Goal: Task Accomplishment & Management: Use online tool/utility

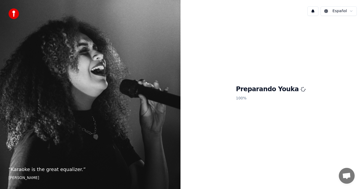
scroll to position [218, 0]
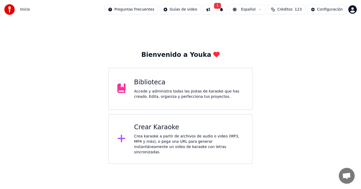
click at [143, 130] on div "Crear Karaoke" at bounding box center [189, 127] width 110 height 8
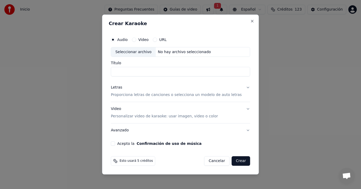
click at [137, 53] on div "Seleccionar archivo" at bounding box center [133, 52] width 45 height 10
type input "**********"
click at [129, 95] on p "Proporciona letras de canciones o selecciona un modelo de auto letras" at bounding box center [176, 94] width 131 height 5
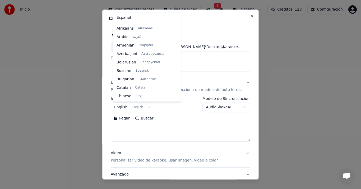
click at [122, 108] on body "Inicio Preguntas Frecuentes Guías de video 1 Español Créditos 123 Configuración…" at bounding box center [180, 82] width 361 height 164
select select "**"
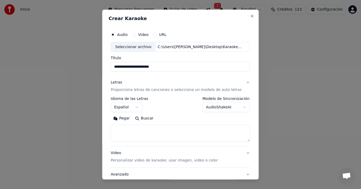
click at [119, 119] on button "Pegar" at bounding box center [122, 118] width 22 height 8
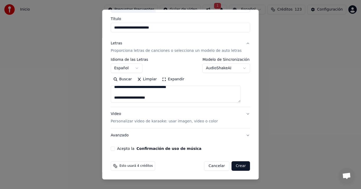
click at [126, 115] on div "Video Personalizar video de karaoke: usar imagen, video o color" at bounding box center [164, 118] width 107 height 13
type textarea "**********"
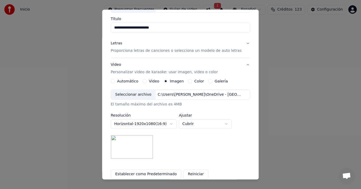
click at [137, 94] on div "Seleccionar archivo" at bounding box center [133, 95] width 45 height 10
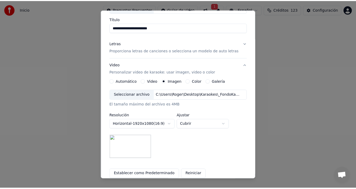
scroll to position [94, 0]
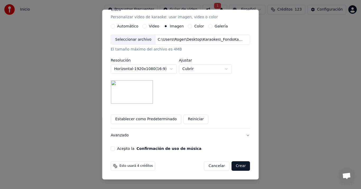
click at [115, 150] on button "Acepto la Confirmación de uso de música" at bounding box center [113, 149] width 4 height 4
click at [234, 168] on button "Crear" at bounding box center [240, 166] width 18 height 10
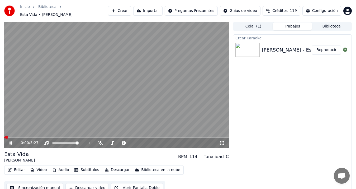
click at [45, 183] on button "Sincronización manual" at bounding box center [34, 188] width 57 height 10
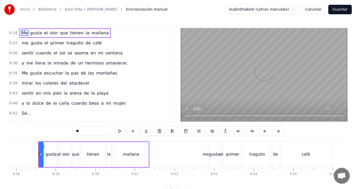
scroll to position [0, 709]
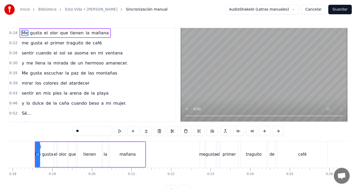
click at [61, 34] on span "que" at bounding box center [64, 33] width 9 height 6
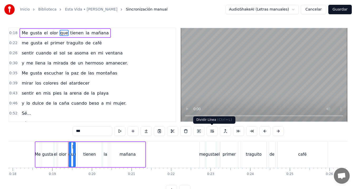
click at [212, 130] on button at bounding box center [212, 131] width 11 height 10
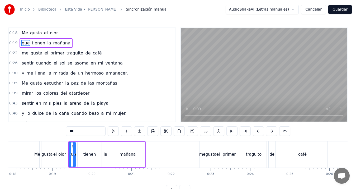
click at [24, 35] on span "Me" at bounding box center [24, 33] width 7 height 6
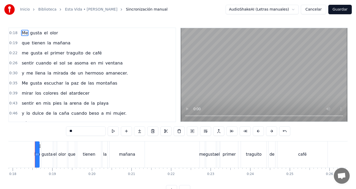
click at [30, 51] on span "gusta" at bounding box center [36, 53] width 13 height 6
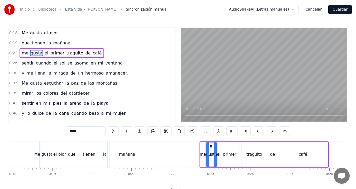
click at [25, 61] on span "sentir" at bounding box center [27, 63] width 13 height 6
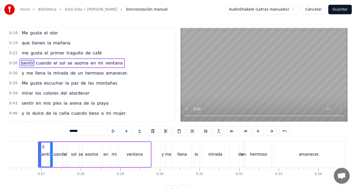
scroll to position [0, 1041]
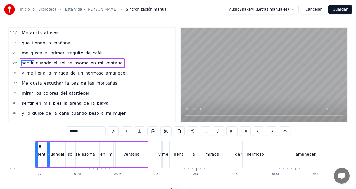
click at [70, 75] on span "de" at bounding box center [73, 73] width 6 height 6
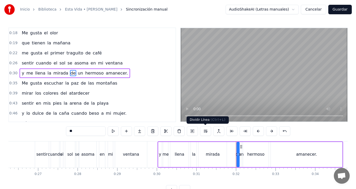
click at [206, 130] on button at bounding box center [205, 131] width 11 height 10
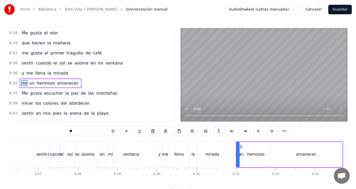
scroll to position [8, 0]
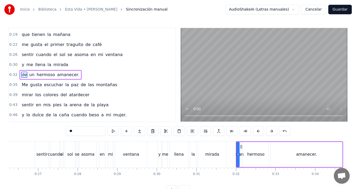
click at [27, 64] on span "me" at bounding box center [30, 65] width 8 height 6
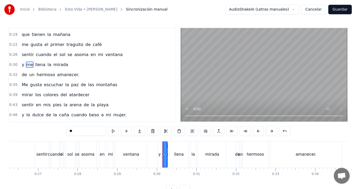
scroll to position [0, 0]
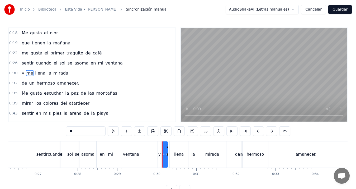
click at [23, 91] on span "Me" at bounding box center [24, 93] width 7 height 6
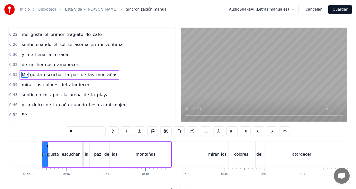
scroll to position [0, 1376]
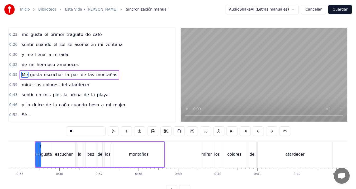
click at [65, 76] on span "la" at bounding box center [67, 75] width 5 height 6
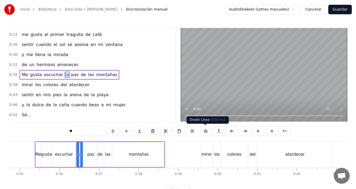
click at [208, 131] on button at bounding box center [205, 131] width 11 height 10
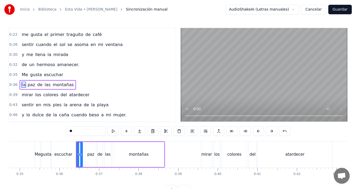
scroll to position [29, 0]
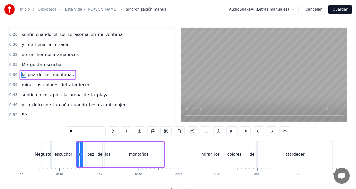
click at [26, 85] on span "mirar" at bounding box center [27, 85] width 12 height 6
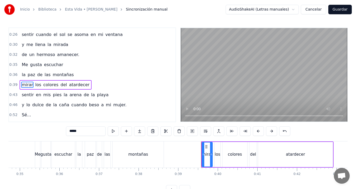
scroll to position [39, 0]
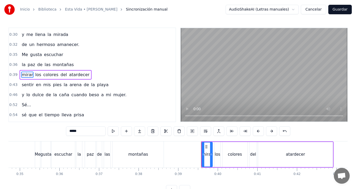
click at [24, 68] on span "la" at bounding box center [23, 65] width 5 height 6
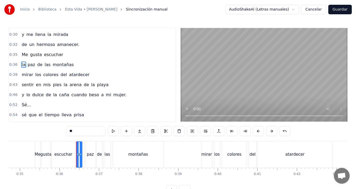
scroll to position [29, 0]
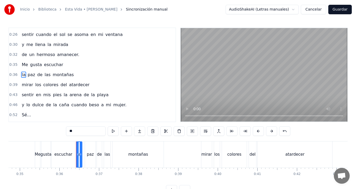
click at [25, 84] on span "mirar" at bounding box center [27, 85] width 12 height 6
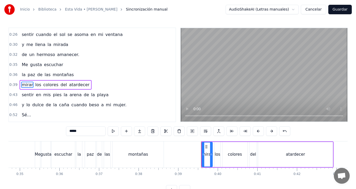
scroll to position [39, 0]
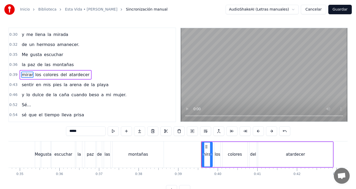
click at [21, 95] on span "y" at bounding box center [22, 95] width 3 height 6
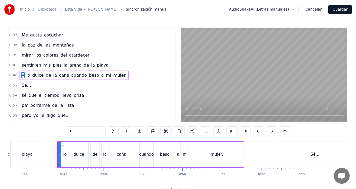
scroll to position [0, 1830]
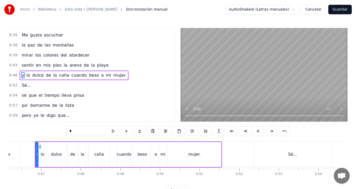
click at [23, 96] on span "sé" at bounding box center [24, 95] width 6 height 6
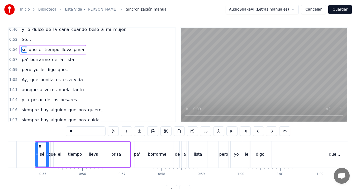
scroll to position [104, 0]
click at [22, 80] on span "Ay," at bounding box center [24, 79] width 7 height 6
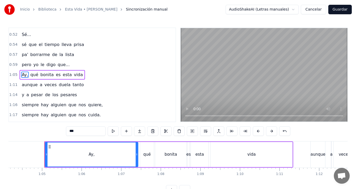
scroll to position [0, 2552]
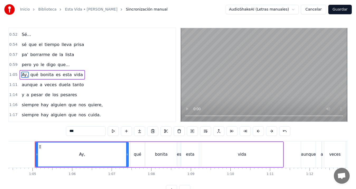
click at [31, 75] on span "qué" at bounding box center [34, 75] width 9 height 6
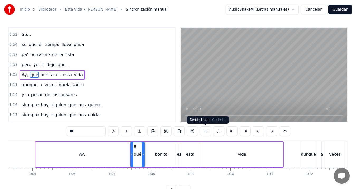
click at [204, 132] on button at bounding box center [205, 131] width 11 height 10
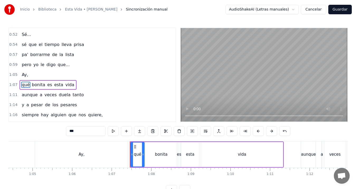
scroll to position [119, 0]
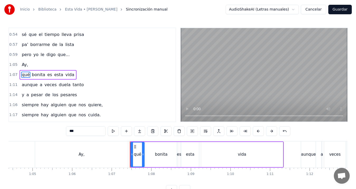
click at [21, 65] on span "Ay," at bounding box center [24, 65] width 7 height 6
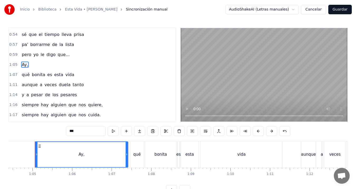
scroll to position [109, 0]
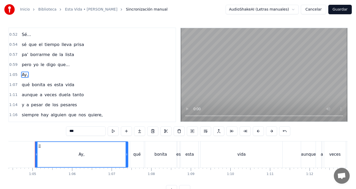
click at [25, 85] on span "qué" at bounding box center [25, 85] width 9 height 6
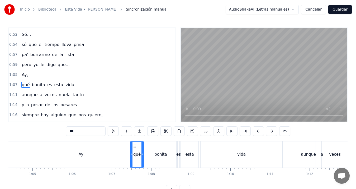
scroll to position [119, 0]
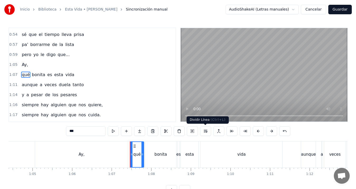
click at [204, 131] on button at bounding box center [205, 131] width 11 height 10
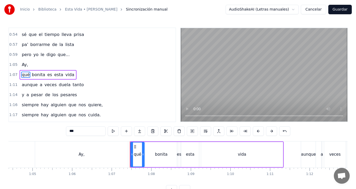
click at [24, 75] on span "qué" at bounding box center [25, 75] width 9 height 6
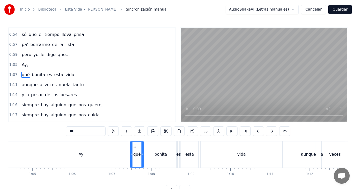
click at [120, 153] on div "Ay," at bounding box center [81, 154] width 93 height 26
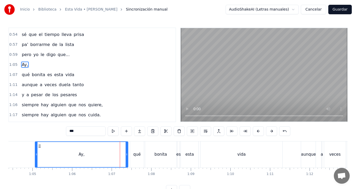
scroll to position [109, 0]
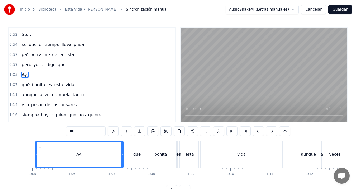
drag, startPoint x: 128, startPoint y: 154, endPoint x: 123, endPoint y: 154, distance: 4.5
click at [123, 154] on icon at bounding box center [122, 154] width 2 height 4
click at [82, 129] on input "***" at bounding box center [86, 131] width 40 height 10
type input "**"
click at [21, 59] on div "pa' borrarme de la lista" at bounding box center [48, 55] width 57 height 10
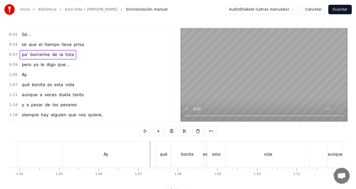
click at [21, 59] on div "pa' borrarme de la lista" at bounding box center [48, 55] width 57 height 10
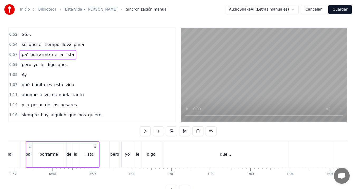
scroll to position [0, 2246]
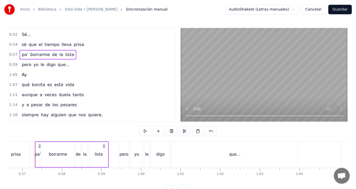
drag, startPoint x: 24, startPoint y: 69, endPoint x: 24, endPoint y: 72, distance: 2.9
click at [24, 72] on div "0:18 Me gusta el olor 0:19 que tienen la [DATE] 0:22 me gusta el primer traguit…" at bounding box center [92, 74] width 168 height 95
click at [24, 72] on span "Ay" at bounding box center [24, 75] width 6 height 6
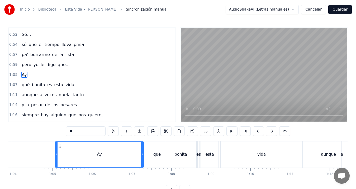
scroll to position [0, 2552]
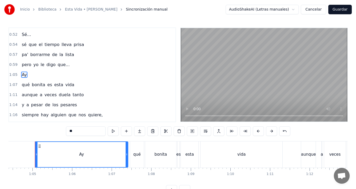
drag, startPoint x: 123, startPoint y: 154, endPoint x: 128, endPoint y: 154, distance: 4.5
click at [128, 154] on icon at bounding box center [127, 154] width 2 height 4
click at [137, 154] on div "qué" at bounding box center [136, 154] width 7 height 6
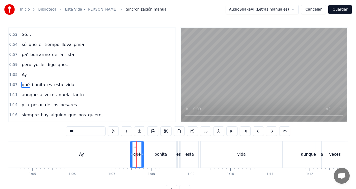
scroll to position [119, 0]
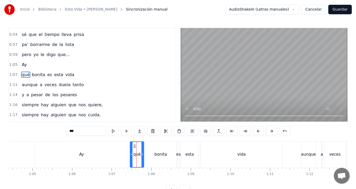
click at [134, 146] on circle at bounding box center [134, 146] width 0 height 0
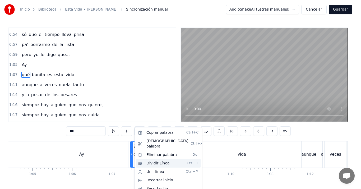
click at [152, 159] on div "Dividir Línea Ctrl+L" at bounding box center [168, 163] width 65 height 8
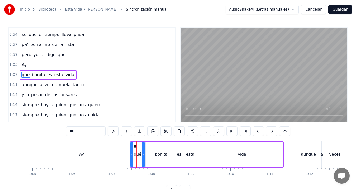
click at [21, 65] on span "Ay" at bounding box center [24, 65] width 6 height 6
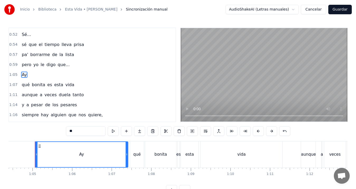
click at [40, 146] on circle at bounding box center [40, 146] width 0 height 0
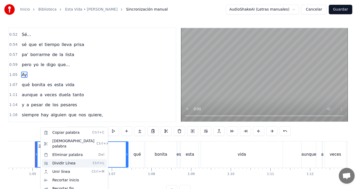
click at [71, 160] on div "Dividir Línea Ctrl+L" at bounding box center [74, 163] width 65 height 8
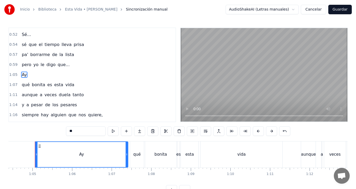
click at [24, 74] on span "Ay" at bounding box center [24, 75] width 6 height 6
click at [84, 131] on input "**" at bounding box center [86, 131] width 40 height 10
click at [21, 112] on span "siempre" at bounding box center [30, 115] width 18 height 6
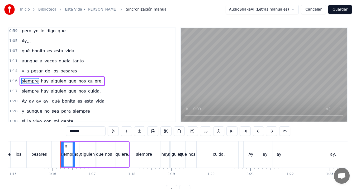
scroll to position [0, 2994]
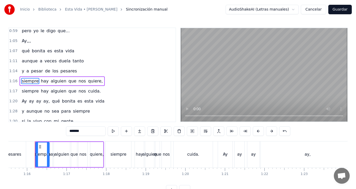
click at [22, 39] on span "Ay,,," at bounding box center [26, 41] width 10 height 6
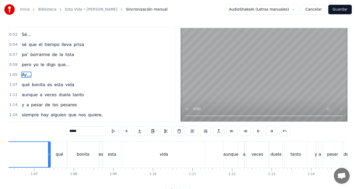
scroll to position [0, 2552]
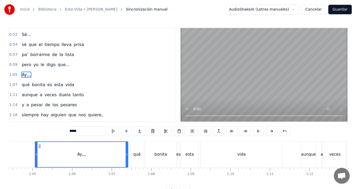
click at [96, 130] on input "*****" at bounding box center [86, 131] width 40 height 10
click at [24, 86] on span "qué" at bounding box center [25, 85] width 9 height 6
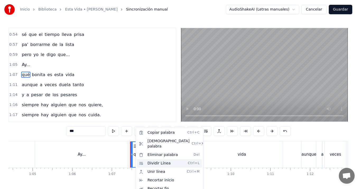
click at [156, 159] on div "Dividir Línea Ctrl+L" at bounding box center [169, 163] width 65 height 8
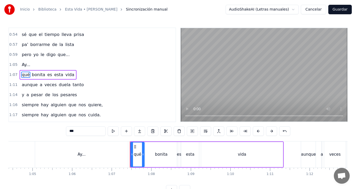
click at [23, 75] on span "qué" at bounding box center [25, 75] width 9 height 6
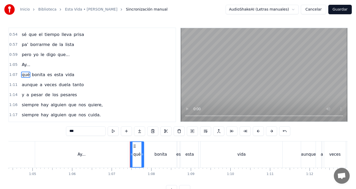
click at [58, 155] on div "Ay..." at bounding box center [81, 154] width 93 height 26
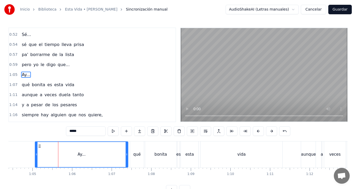
click at [136, 150] on div "qué" at bounding box center [137, 154] width 14 height 26
type input "***"
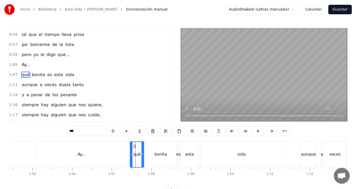
click at [136, 150] on div at bounding box center [136, 154] width 0 height 26
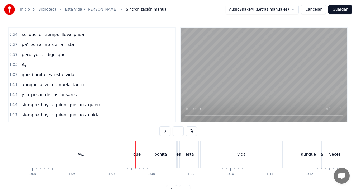
click at [235, 151] on div "vida" at bounding box center [242, 154] width 82 height 26
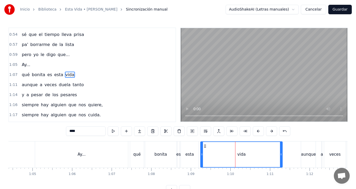
click at [140, 153] on div "qué" at bounding box center [136, 154] width 7 height 6
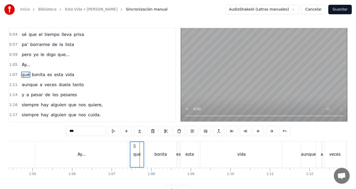
click at [158, 150] on div "bonita" at bounding box center [160, 154] width 31 height 26
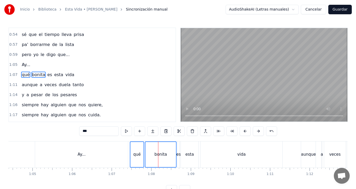
click at [179, 154] on div "es" at bounding box center [179, 154] width 4 height 6
click at [187, 153] on div "esta" at bounding box center [190, 154] width 8 height 6
click at [211, 152] on div "vida" at bounding box center [242, 154] width 82 height 26
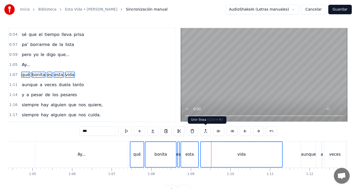
click at [206, 131] on button at bounding box center [205, 131] width 11 height 10
click at [206, 133] on button at bounding box center [205, 131] width 11 height 10
click at [98, 155] on div "Ay..." at bounding box center [81, 154] width 93 height 26
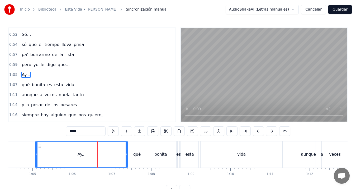
click at [136, 154] on div "qué" at bounding box center [136, 154] width 7 height 6
type input "***"
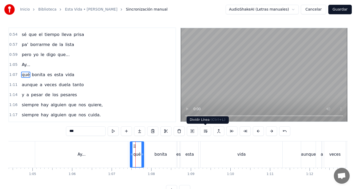
click at [206, 131] on button at bounding box center [205, 131] width 11 height 10
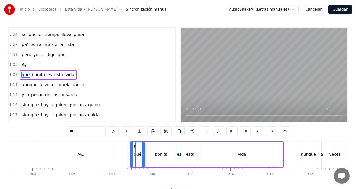
click at [26, 74] on span "qué" at bounding box center [25, 75] width 9 height 6
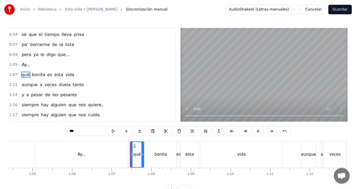
click at [129, 154] on div "Ay..." at bounding box center [82, 154] width 95 height 26
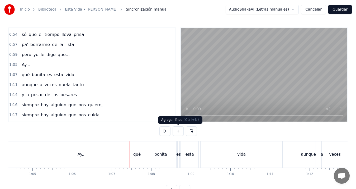
click at [177, 129] on button at bounding box center [178, 131] width 11 height 10
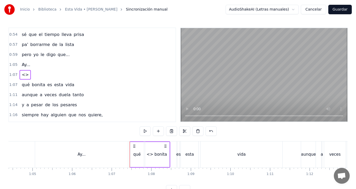
click at [152, 154] on div "bonita" at bounding box center [160, 154] width 31 height 26
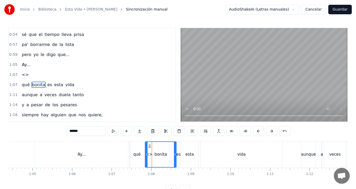
scroll to position [129, 0]
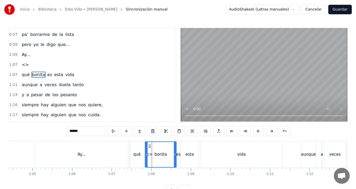
click at [149, 147] on icon at bounding box center [150, 146] width 4 height 4
drag, startPoint x: 146, startPoint y: 155, endPoint x: 129, endPoint y: 155, distance: 17.7
click at [129, 155] on icon at bounding box center [129, 154] width 2 height 4
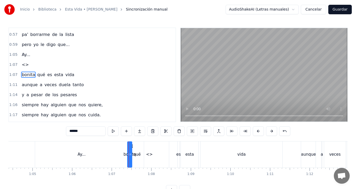
drag, startPoint x: 175, startPoint y: 154, endPoint x: 131, endPoint y: 152, distance: 44.4
click at [131, 152] on div at bounding box center [131, 154] width 2 height 25
click at [87, 153] on div "Ay..." at bounding box center [81, 154] width 93 height 26
type input "*****"
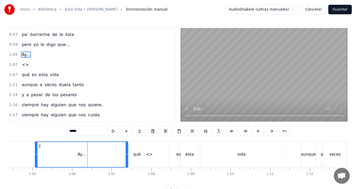
scroll to position [109, 0]
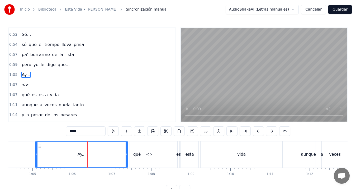
click at [149, 154] on div "qué es esta vida" at bounding box center [207, 154] width 154 height 26
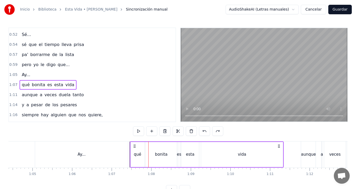
click at [22, 73] on span "Ay..." at bounding box center [26, 75] width 10 height 6
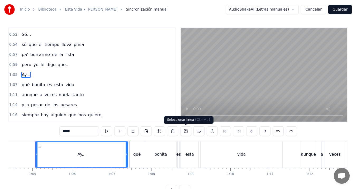
click at [187, 130] on button at bounding box center [185, 131] width 11 height 10
click at [200, 131] on button at bounding box center [199, 131] width 11 height 10
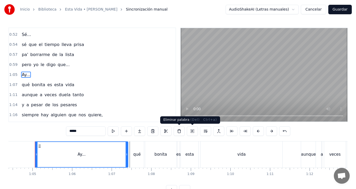
click at [88, 113] on span "quiere," at bounding box center [96, 115] width 16 height 6
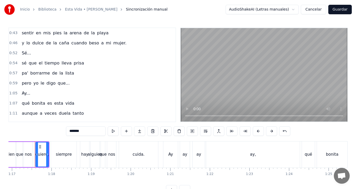
scroll to position [94, 0]
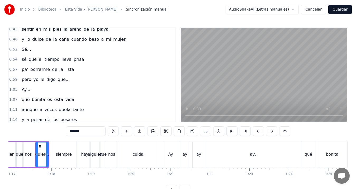
click at [27, 97] on span "qué" at bounding box center [25, 99] width 9 height 6
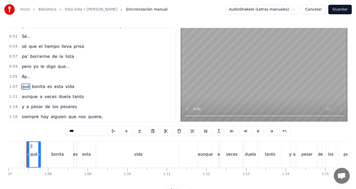
scroll to position [0, 2647]
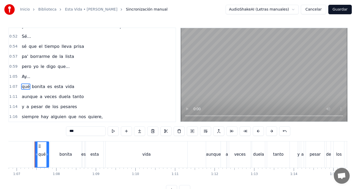
click at [21, 56] on span "pa'" at bounding box center [24, 56] width 7 height 6
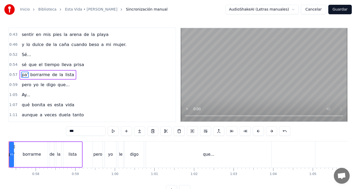
scroll to position [0, 2246]
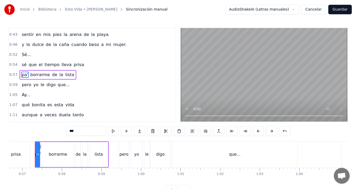
click at [21, 56] on span "Sé..." at bounding box center [26, 55] width 10 height 6
type input "*****"
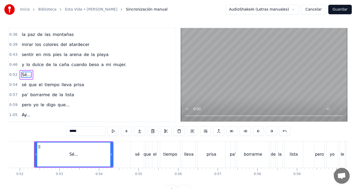
scroll to position [0, 2049]
click at [24, 74] on span "Sé..." at bounding box center [26, 75] width 10 height 6
click at [24, 91] on div "pa' borrarme de la lista" at bounding box center [48, 95] width 57 height 10
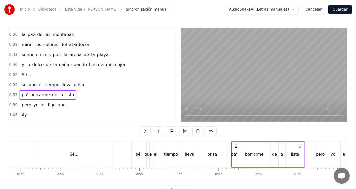
click at [24, 97] on span "pa'" at bounding box center [24, 95] width 7 height 6
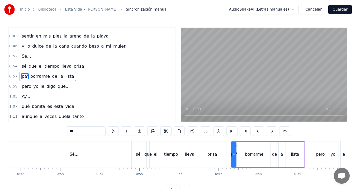
scroll to position [89, 0]
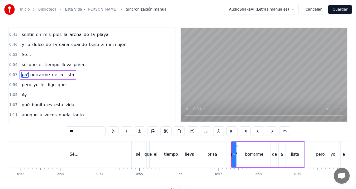
click at [24, 105] on span "qué" at bounding box center [25, 105] width 9 height 6
type input "***"
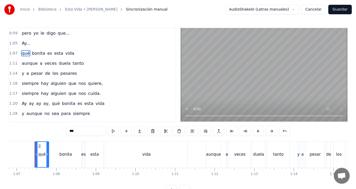
scroll to position [141, 0]
click at [33, 43] on div "1:05 Ay..." at bounding box center [92, 43] width 167 height 10
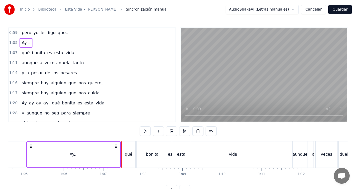
scroll to position [0, 2552]
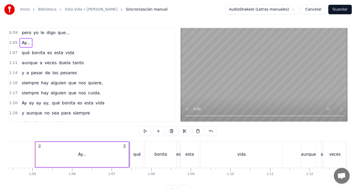
click at [34, 44] on div "1:05 Ay..." at bounding box center [92, 43] width 167 height 10
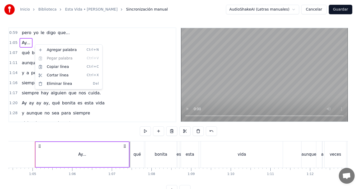
click at [41, 41] on html "Inicio Biblioteca Esta Vida • [PERSON_NAME] manual AudioShakeAI (Letras manuale…" at bounding box center [180, 101] width 361 height 203
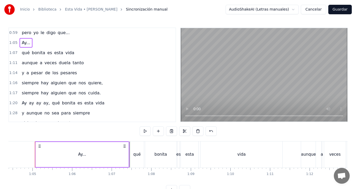
click at [31, 43] on div "1:05 Ay..." at bounding box center [92, 43] width 167 height 10
click at [24, 43] on span "Ay..." at bounding box center [26, 43] width 10 height 6
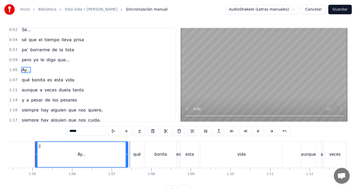
scroll to position [109, 0]
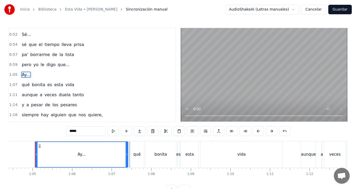
click at [72, 132] on input "*****" at bounding box center [86, 131] width 40 height 10
click at [71, 133] on input "******" at bounding box center [86, 131] width 40 height 10
click at [25, 67] on span "pero" at bounding box center [26, 65] width 11 height 6
type input "****"
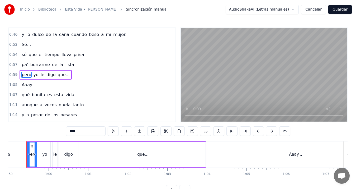
scroll to position [0, 2330]
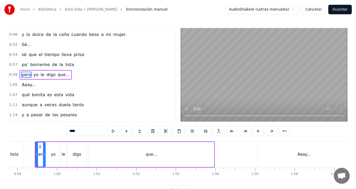
click at [26, 73] on span "pero" at bounding box center [26, 75] width 11 height 6
click at [26, 89] on div "Aaay..." at bounding box center [29, 85] width 18 height 10
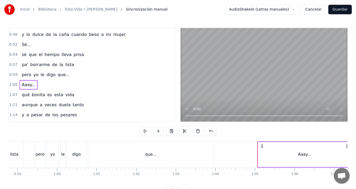
click at [25, 86] on span "Aaay..." at bounding box center [28, 85] width 15 height 6
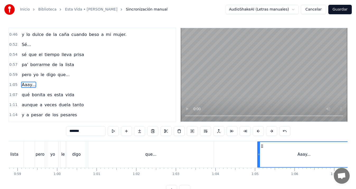
scroll to position [109, 0]
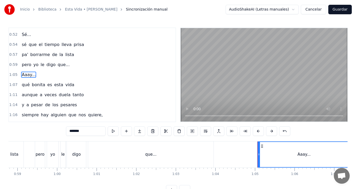
click at [91, 132] on input "*******" at bounding box center [86, 131] width 40 height 10
click at [47, 85] on span "es" at bounding box center [50, 85] width 6 height 6
type input "**"
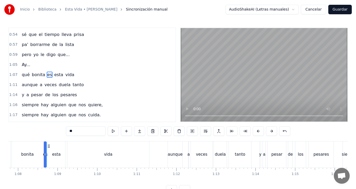
scroll to position [0, 2695]
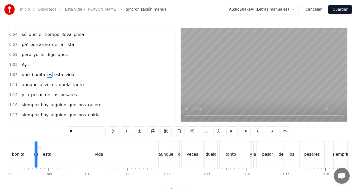
click at [343, 10] on button "Guardar" at bounding box center [341, 10] width 24 height 10
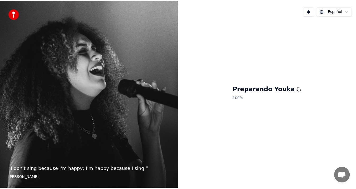
scroll to position [218, 0]
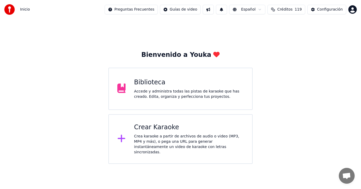
click at [156, 95] on div "Accede y administra todas las pistas de karaoke que has creado. Edita, organiza…" at bounding box center [189, 94] width 110 height 11
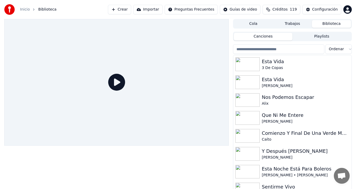
click at [280, 83] on div "[PERSON_NAME]" at bounding box center [306, 85] width 88 height 5
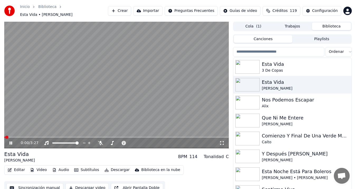
click at [45, 184] on button "Sincronización manual" at bounding box center [34, 188] width 57 height 10
click at [45, 184] on html "Inicio Biblioteca Esta Vida • Alex Fernández Crear Importar Preguntas Frecuente…" at bounding box center [178, 94] width 356 height 189
click at [47, 185] on html "Inicio Biblioteca Esta Vida • Alex Fernández Crear Importar Preguntas Frecuente…" at bounding box center [178, 94] width 356 height 189
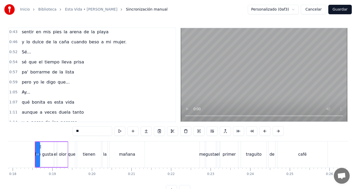
scroll to position [92, 0]
click at [25, 91] on span "Ay..." at bounding box center [26, 92] width 10 height 6
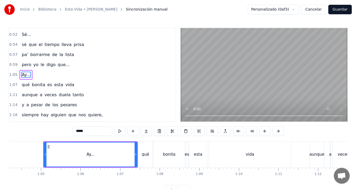
scroll to position [0, 2552]
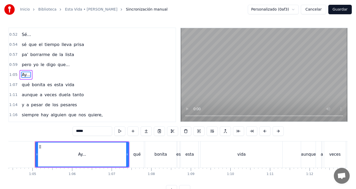
click at [339, 173] on span "Chat abierto" at bounding box center [342, 176] width 9 height 7
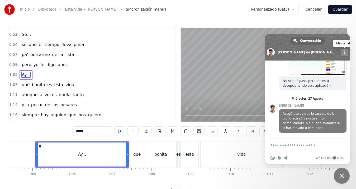
click at [341, 52] on div "Más canales" at bounding box center [344, 52] width 7 height 7
click at [341, 53] on div "Más canales" at bounding box center [344, 52] width 7 height 7
click at [342, 175] on span "Cerrar el chat" at bounding box center [342, 175] width 5 height 5
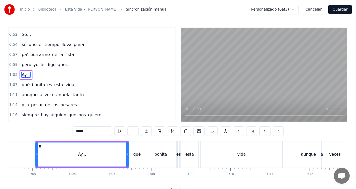
click at [342, 175] on span "Chat abierto" at bounding box center [342, 176] width 9 height 7
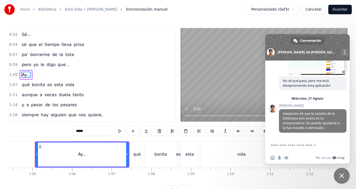
click at [342, 173] on span "Cerrar el chat" at bounding box center [342, 175] width 5 height 5
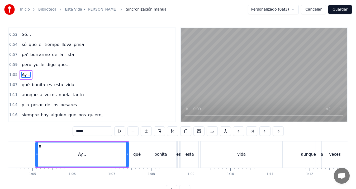
click at [23, 36] on span "Sé..." at bounding box center [26, 34] width 10 height 6
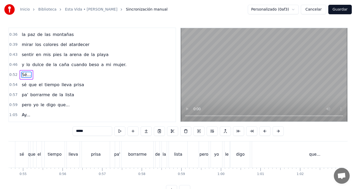
scroll to position [0, 2049]
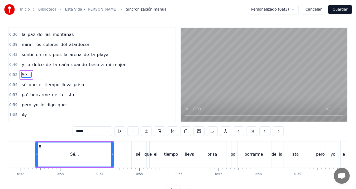
click at [25, 112] on span "Ay..." at bounding box center [26, 115] width 10 height 6
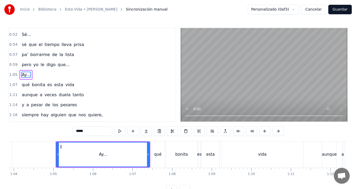
scroll to position [0, 2552]
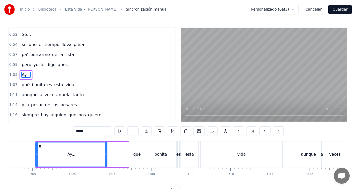
drag, startPoint x: 128, startPoint y: 155, endPoint x: 107, endPoint y: 153, distance: 21.4
click at [107, 153] on icon at bounding box center [106, 154] width 2 height 4
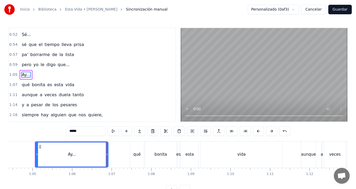
drag, startPoint x: 106, startPoint y: 154, endPoint x: 112, endPoint y: 154, distance: 5.6
click at [108, 154] on icon at bounding box center [107, 154] width 2 height 4
drag, startPoint x: 112, startPoint y: 154, endPoint x: 117, endPoint y: 155, distance: 5.0
click at [117, 155] on icon at bounding box center [115, 154] width 2 height 4
click at [114, 155] on icon at bounding box center [114, 154] width 2 height 4
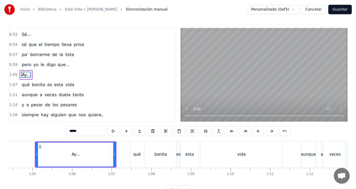
click at [26, 115] on span "siempre" at bounding box center [30, 115] width 18 height 6
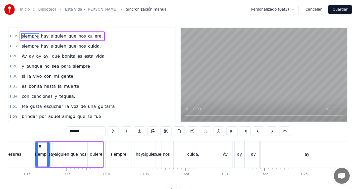
scroll to position [189, 0]
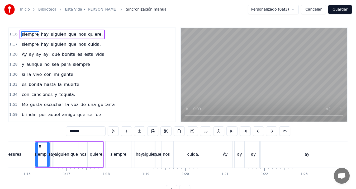
click at [21, 54] on span "Ay" at bounding box center [24, 54] width 6 height 6
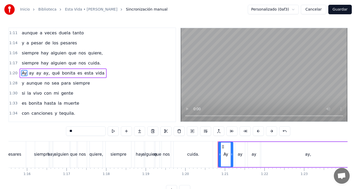
scroll to position [169, 0]
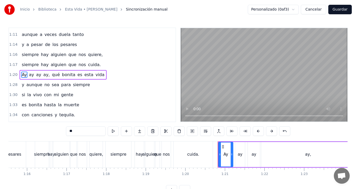
click at [50, 54] on span "alguien" at bounding box center [58, 55] width 17 height 6
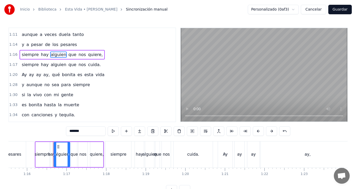
scroll to position [149, 0]
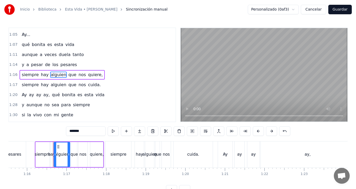
click at [52, 96] on span "qué" at bounding box center [56, 95] width 9 height 6
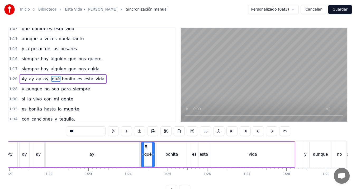
scroll to position [0, 3316]
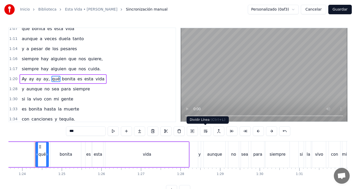
click at [206, 132] on button at bounding box center [205, 131] width 11 height 10
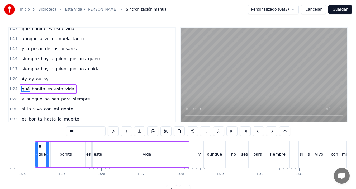
scroll to position [179, 0]
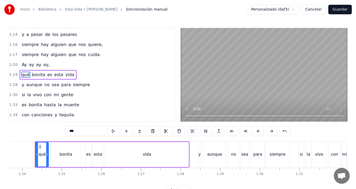
click at [25, 75] on span "qué" at bounding box center [25, 75] width 9 height 6
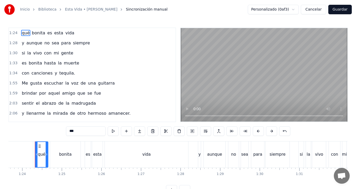
scroll to position [223, 0]
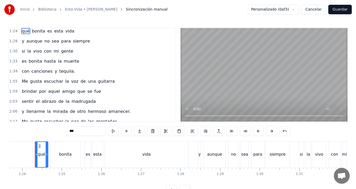
click at [22, 82] on span "Me" at bounding box center [24, 81] width 7 height 6
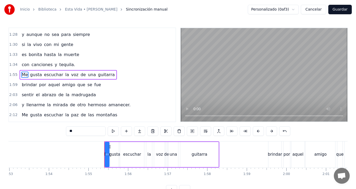
scroll to position [0, 4548]
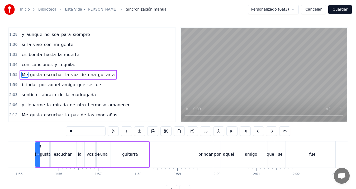
click at [22, 74] on span "Me" at bounding box center [24, 75] width 7 height 6
click at [23, 84] on span "brindar" at bounding box center [29, 85] width 16 height 6
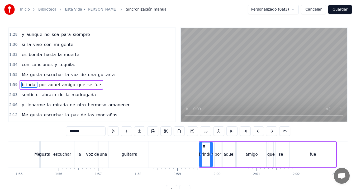
scroll to position [239, 0]
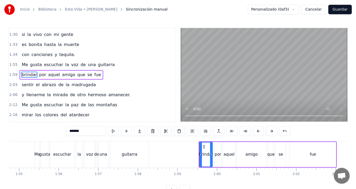
click at [77, 75] on span "que" at bounding box center [81, 75] width 9 height 6
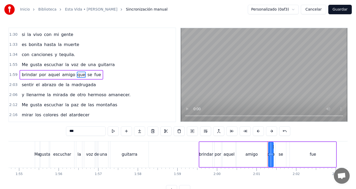
click at [205, 132] on button at bounding box center [205, 131] width 11 height 10
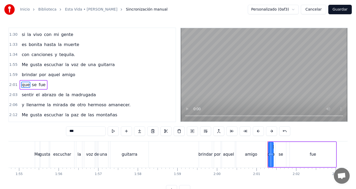
scroll to position [249, 0]
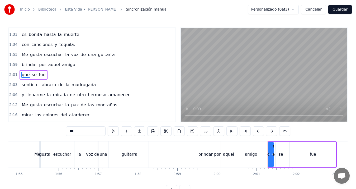
click at [22, 65] on span "brindar" at bounding box center [29, 65] width 16 height 6
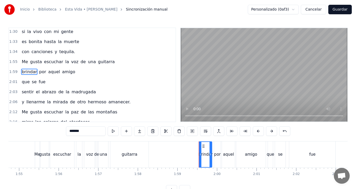
scroll to position [245, 0]
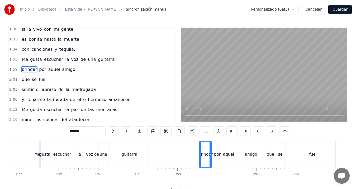
click at [26, 99] on span "llenarme" at bounding box center [36, 99] width 20 height 6
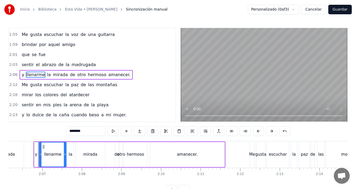
scroll to position [0, 5004]
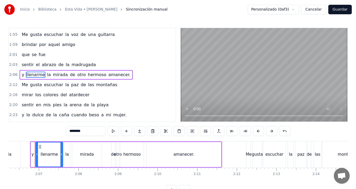
click at [69, 76] on span "de" at bounding box center [72, 75] width 6 height 6
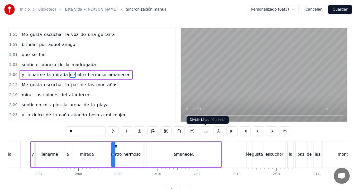
click at [205, 131] on button at bounding box center [205, 131] width 11 height 10
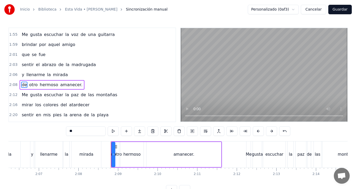
scroll to position [280, 0]
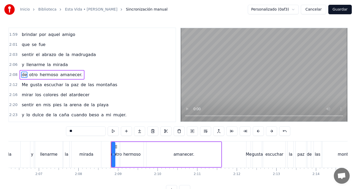
click at [24, 77] on span "de" at bounding box center [24, 75] width 6 height 6
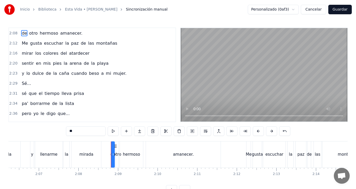
scroll to position [321, 0]
click at [22, 53] on span "mirar" at bounding box center [27, 53] width 12 height 6
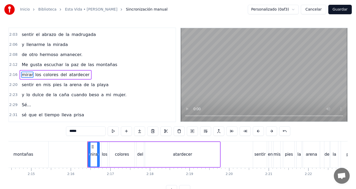
scroll to position [0, 5381]
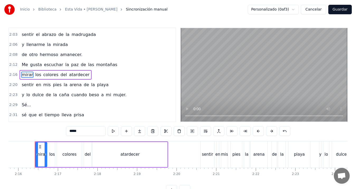
click at [26, 93] on span "lo" at bounding box center [28, 95] width 5 height 6
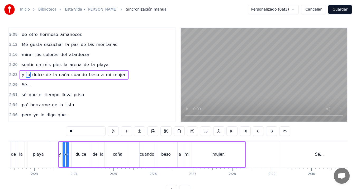
scroll to position [0, 5669]
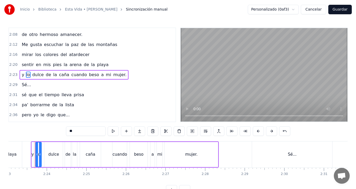
click at [113, 74] on span "mujer." at bounding box center [120, 75] width 14 height 6
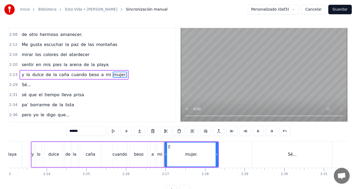
click at [113, 74] on span "mujer." at bounding box center [120, 75] width 14 height 6
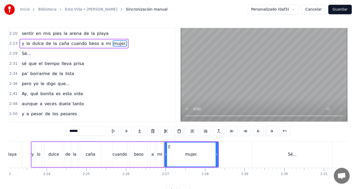
scroll to position [352, 0]
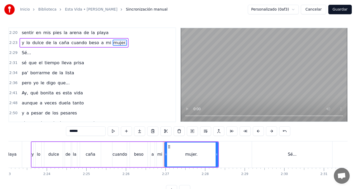
click at [24, 63] on span "sé" at bounding box center [24, 63] width 6 height 6
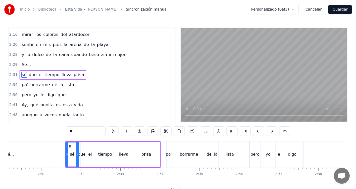
scroll to position [0, 5983]
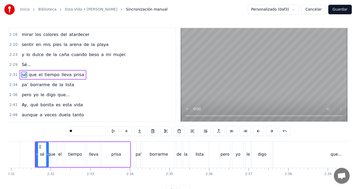
click at [23, 84] on span "pa'" at bounding box center [24, 85] width 7 height 6
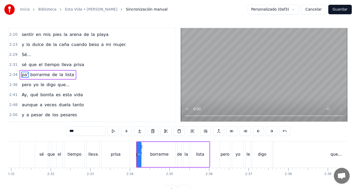
click at [23, 95] on span "Ay," at bounding box center [24, 95] width 7 height 6
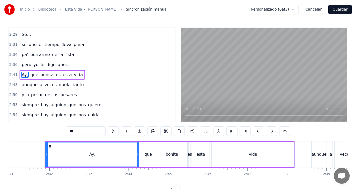
scroll to position [0, 6390]
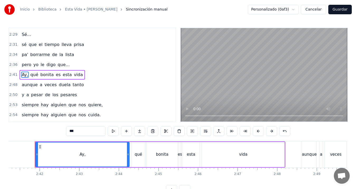
click at [31, 75] on span "qué" at bounding box center [34, 75] width 9 height 6
type input "***"
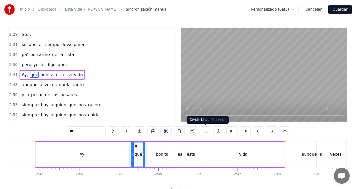
click at [206, 131] on button at bounding box center [205, 131] width 11 height 10
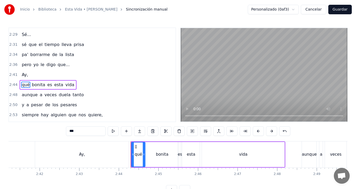
scroll to position [380, 0]
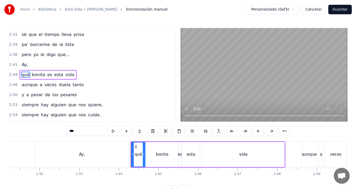
click at [21, 68] on div "Ay," at bounding box center [25, 65] width 11 height 10
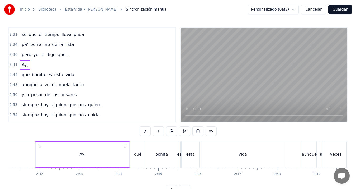
click at [70, 114] on div "siempre hay alguien que nos cuida." at bounding box center [62, 115] width 84 height 10
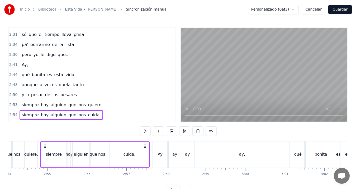
scroll to position [0, 6903]
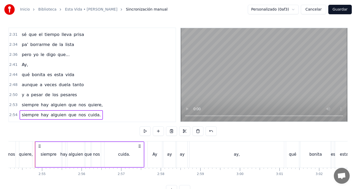
click at [23, 67] on span "Ay," at bounding box center [24, 65] width 7 height 6
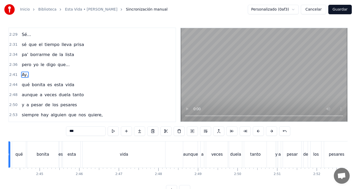
scroll to position [0, 6390]
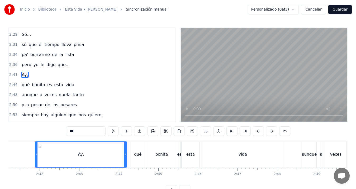
click at [126, 154] on icon at bounding box center [125, 154] width 2 height 4
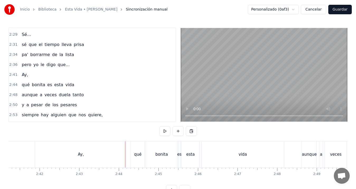
click at [118, 154] on div "Ay," at bounding box center [80, 154] width 91 height 26
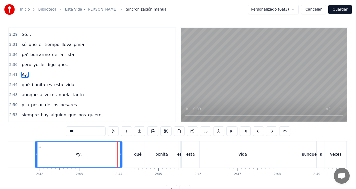
drag, startPoint x: 126, startPoint y: 153, endPoint x: 122, endPoint y: 153, distance: 4.2
click at [122, 153] on icon at bounding box center [121, 154] width 2 height 4
click at [118, 154] on icon at bounding box center [118, 154] width 2 height 4
drag, startPoint x: 119, startPoint y: 155, endPoint x: 102, endPoint y: 153, distance: 17.3
click at [102, 153] on icon at bounding box center [101, 154] width 2 height 4
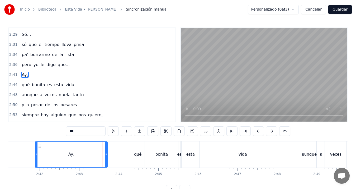
drag, startPoint x: 101, startPoint y: 153, endPoint x: 106, endPoint y: 153, distance: 5.0
click at [106, 153] on icon at bounding box center [106, 154] width 2 height 4
click at [106, 153] on div at bounding box center [106, 154] width 0 height 26
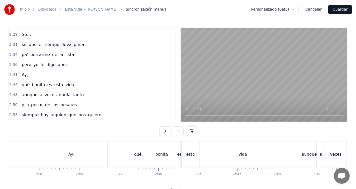
click at [99, 153] on div "Ay," at bounding box center [71, 154] width 72 height 26
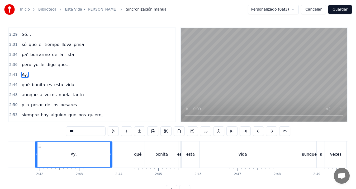
drag, startPoint x: 106, startPoint y: 154, endPoint x: 111, endPoint y: 154, distance: 5.0
click at [111, 154] on icon at bounding box center [111, 154] width 2 height 4
drag, startPoint x: 110, startPoint y: 153, endPoint x: 116, endPoint y: 153, distance: 6.1
click at [116, 153] on icon at bounding box center [117, 154] width 2 height 4
click at [116, 154] on icon at bounding box center [116, 154] width 2 height 4
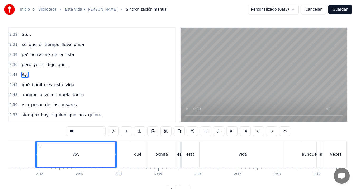
click at [29, 96] on span "aunque" at bounding box center [29, 95] width 17 height 6
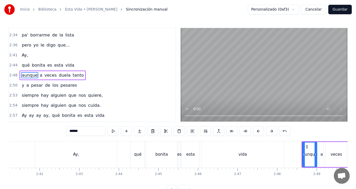
scroll to position [390, 0]
click at [27, 104] on span "siempre" at bounding box center [30, 105] width 18 height 6
type input "*******"
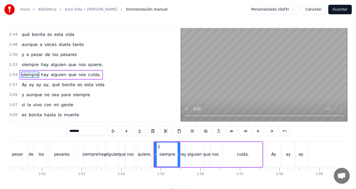
scroll to position [0, 6903]
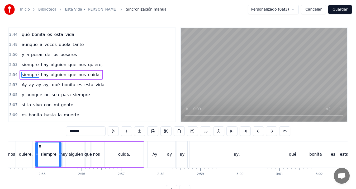
drag, startPoint x: 52, startPoint y: 89, endPoint x: 52, endPoint y: 86, distance: 3.2
click at [52, 86] on div "Ay ay ay ay, qué bonita es esta vida" at bounding box center [63, 85] width 87 height 10
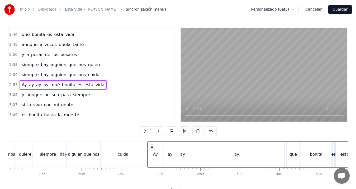
click at [52, 86] on span "qué" at bounding box center [56, 85] width 9 height 6
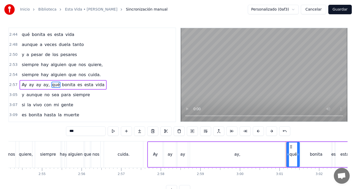
scroll to position [430, 0]
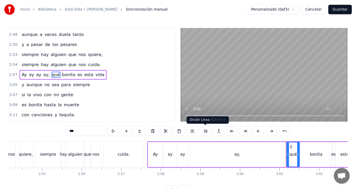
click at [206, 133] on button at bounding box center [205, 131] width 11 height 10
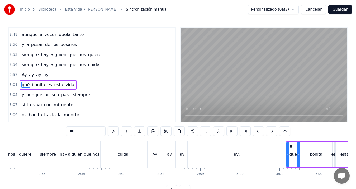
scroll to position [440, 0]
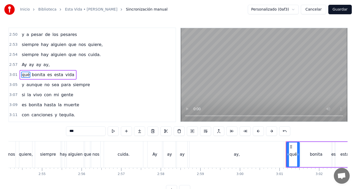
click at [21, 65] on span "Ay" at bounding box center [24, 65] width 6 height 6
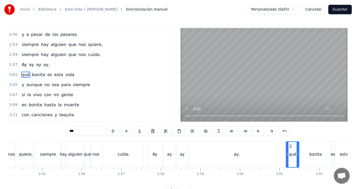
click at [21, 66] on span "Ay" at bounding box center [24, 65] width 6 height 6
type input "**"
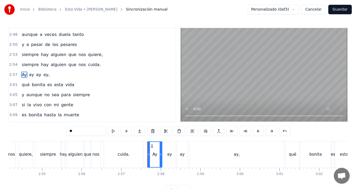
click at [24, 94] on div "y aunque no sea para siempre" at bounding box center [56, 95] width 72 height 10
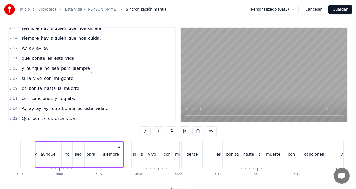
scroll to position [459, 0]
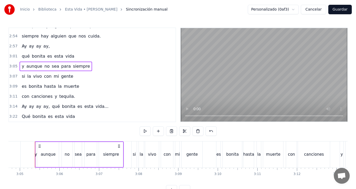
click at [23, 106] on span "Ay" at bounding box center [24, 106] width 6 height 6
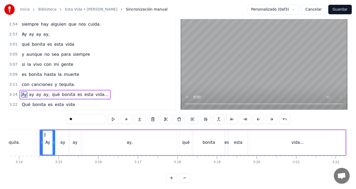
scroll to position [0, 7684]
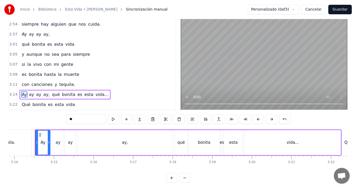
click at [53, 95] on span "qué" at bounding box center [56, 94] width 9 height 6
type input "***"
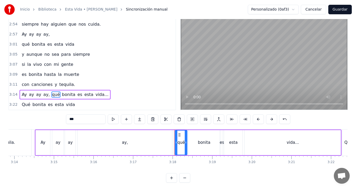
click at [206, 119] on button at bounding box center [205, 119] width 11 height 10
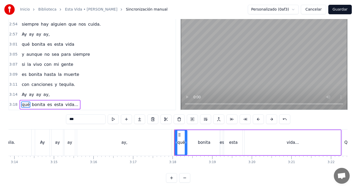
scroll to position [469, 0]
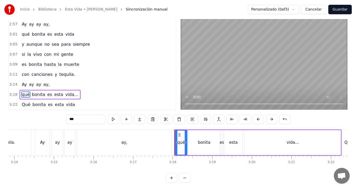
click at [25, 94] on span "qué" at bounding box center [25, 94] width 9 height 6
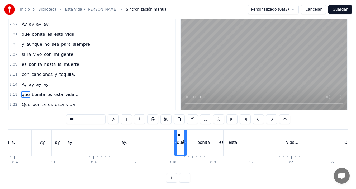
scroll to position [18, 0]
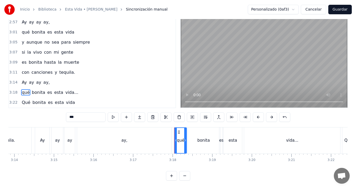
click at [339, 10] on button "Guardar" at bounding box center [341, 10] width 24 height 10
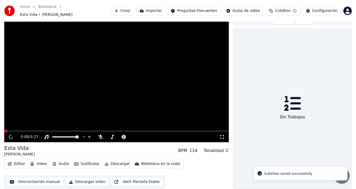
scroll to position [3, 0]
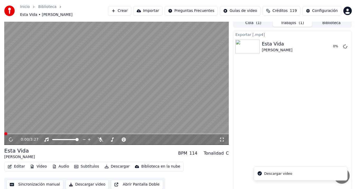
click at [56, 91] on video at bounding box center [116, 81] width 225 height 127
click at [11, 137] on icon at bounding box center [14, 139] width 12 height 4
